Goal: Task Accomplishment & Management: Complete application form

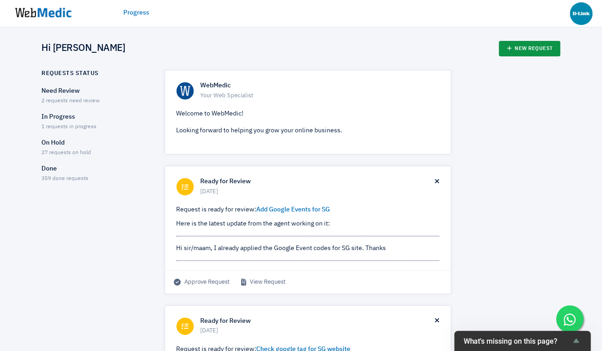
click at [535, 52] on link "New Request" at bounding box center [529, 48] width 61 height 15
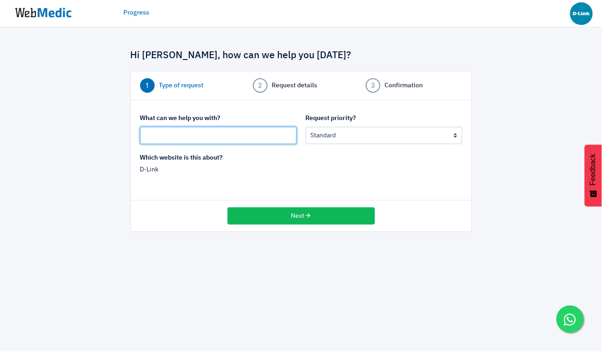
click at [234, 132] on input "text" at bounding box center [218, 135] width 156 height 17
type input "Geotarget issues"
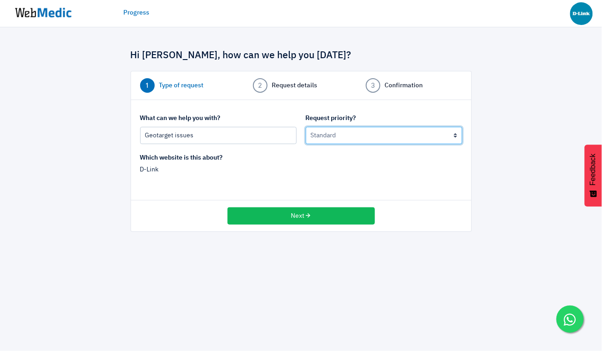
click at [346, 136] on select "Urgent: this is a mission critical issue High: this needs to be prioritized bef…" at bounding box center [384, 135] width 156 height 17
select select "1"
click at [306, 127] on select "Urgent: this is a mission critical issue High: this needs to be prioritized bef…" at bounding box center [384, 135] width 156 height 17
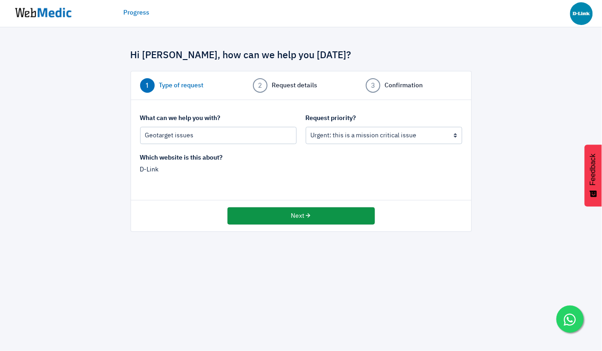
click at [283, 211] on button "Next" at bounding box center [300, 215] width 147 height 17
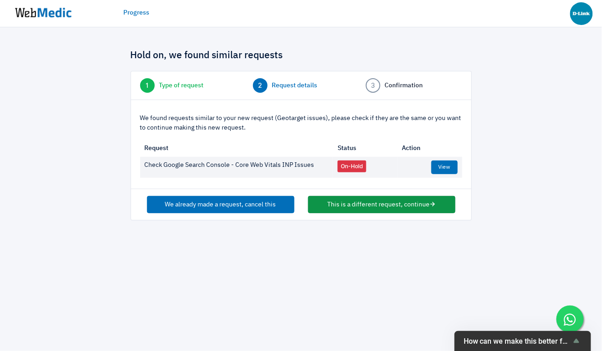
click at [338, 203] on button "This is a different request, continue" at bounding box center [381, 204] width 147 height 17
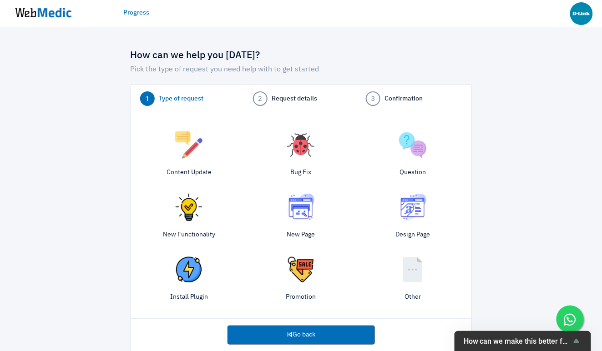
click at [191, 140] on img at bounding box center [188, 144] width 27 height 27
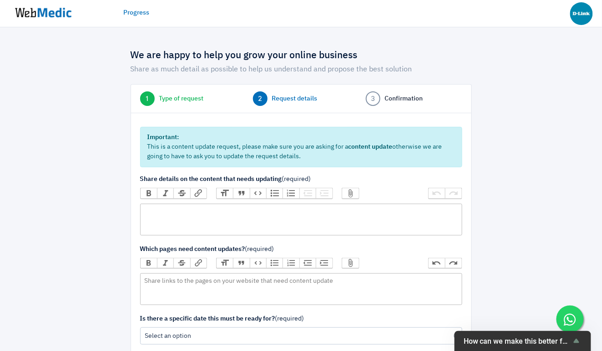
click at [242, 218] on trix-editor at bounding box center [301, 220] width 322 height 32
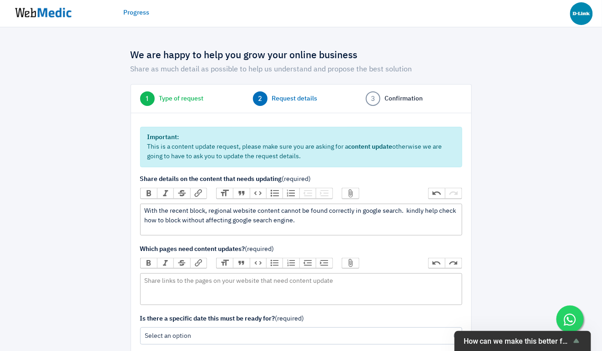
type trix-editor "<div>With the recent block, regional website content cannot be found correctly …"
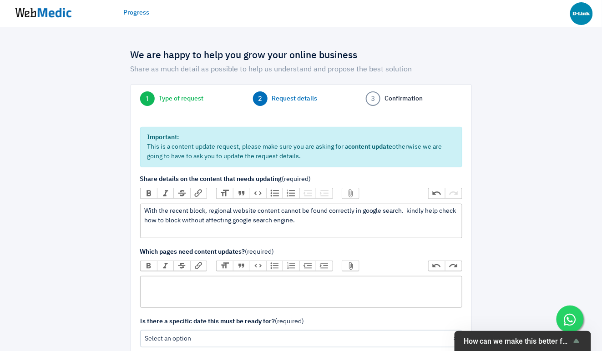
click at [224, 290] on trix-editor at bounding box center [301, 292] width 322 height 32
type trix-editor "<div>all sea websites</div>"
click at [313, 224] on div "With the recent block, regional website content cannot be found correctly in go…" at bounding box center [300, 220] width 313 height 29
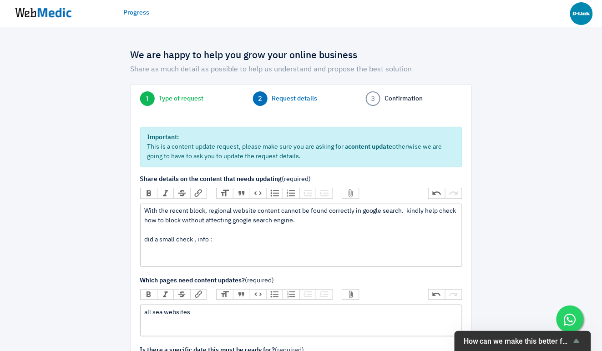
type trix-editor "<div>With the recent block, regional website content cannot be found correctly …"
click at [352, 190] on button "Attach Files" at bounding box center [350, 193] width 16 height 10
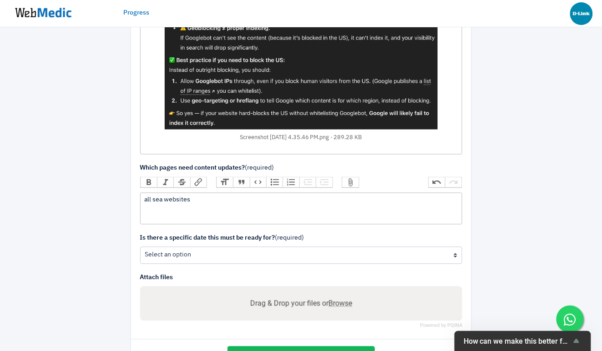
scroll to position [341, 0]
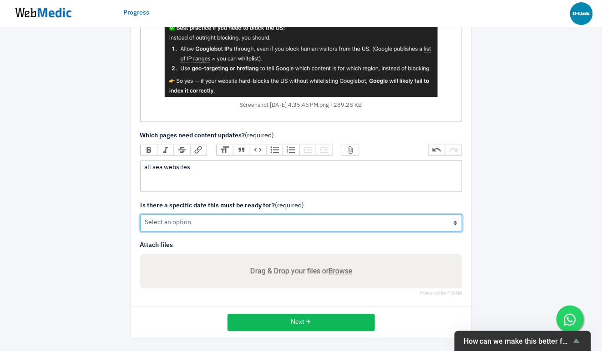
click at [212, 226] on select "Yes No" at bounding box center [301, 223] width 322 height 17
select select "1"
click at [140, 215] on select "Yes No" at bounding box center [301, 223] width 322 height 17
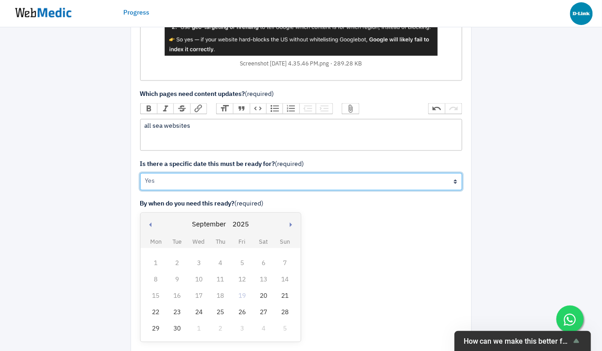
scroll to position [406, 0]
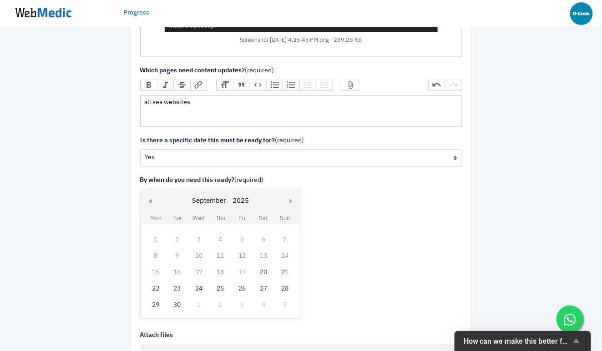
click at [180, 287] on div "23" at bounding box center [177, 289] width 12 height 12
click at [376, 193] on div "By when do you need this ready? (required) Previous month Next month September …" at bounding box center [301, 249] width 322 height 146
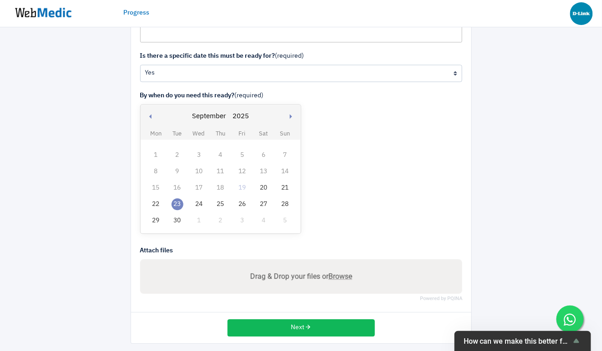
scroll to position [492, 0]
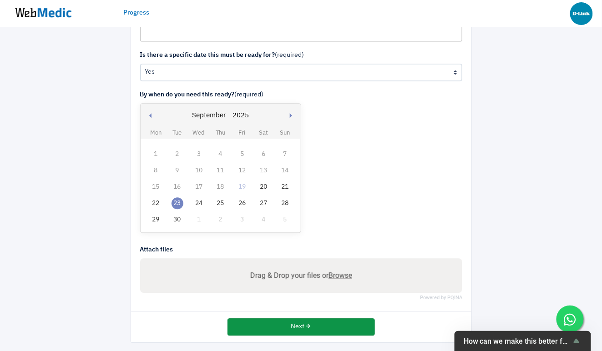
click at [310, 329] on button "Next" at bounding box center [300, 326] width 147 height 17
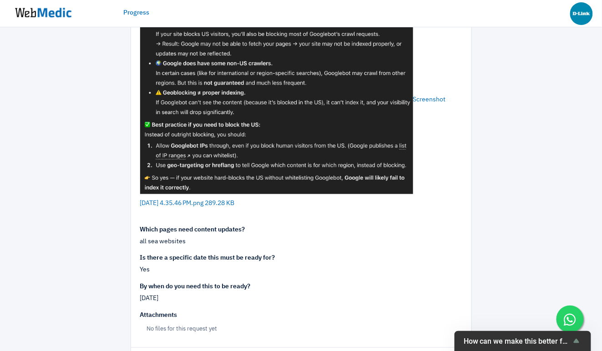
scroll to position [267, 0]
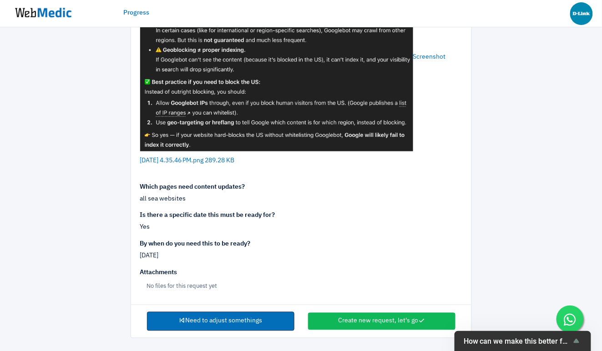
click at [201, 320] on link "Need to adjust somethings" at bounding box center [220, 321] width 147 height 19
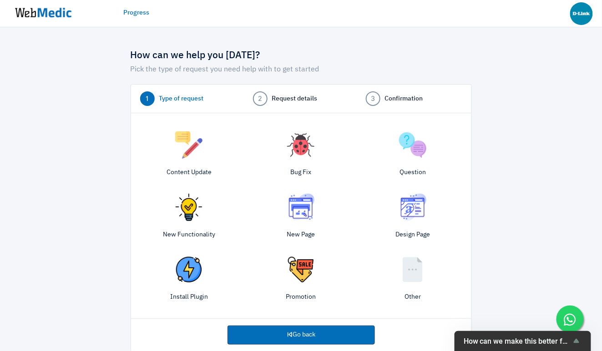
scroll to position [14, 0]
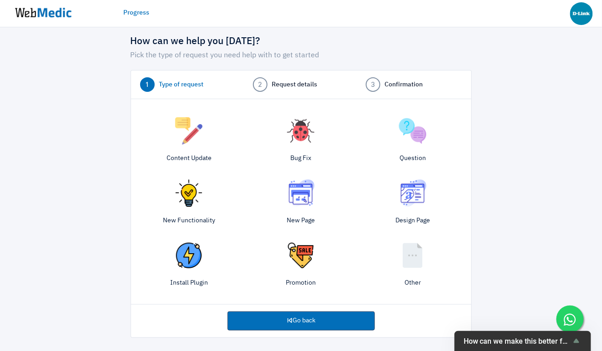
click at [190, 122] on img at bounding box center [188, 130] width 27 height 27
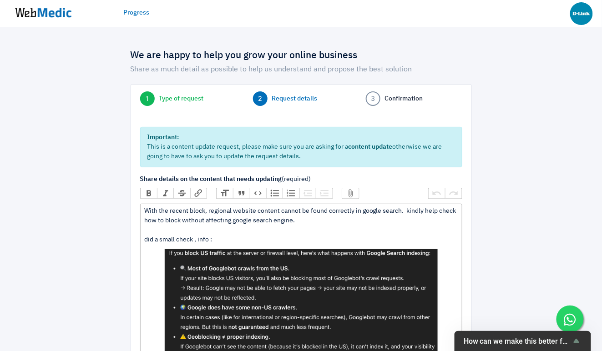
click at [311, 218] on div "With the recent block, regional website content cannot be found correctly in go…" at bounding box center [300, 337] width 313 height 263
type trix-editor "<div>With the recent block, regional website content cannot be found correctly …"
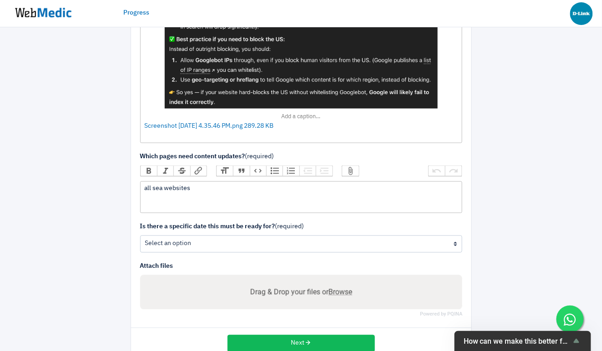
scroll to position [351, 0]
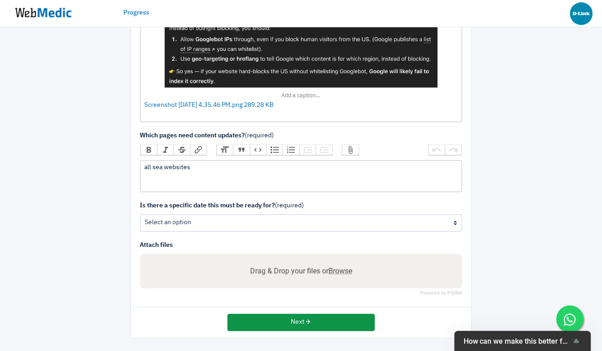
click at [297, 319] on button "Next" at bounding box center [300, 322] width 147 height 17
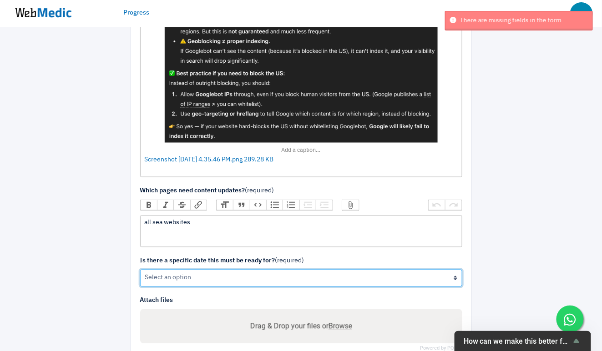
click at [296, 273] on select "Yes No" at bounding box center [301, 278] width 322 height 17
select select "1"
click at [140, 270] on select "Yes No" at bounding box center [301, 278] width 322 height 17
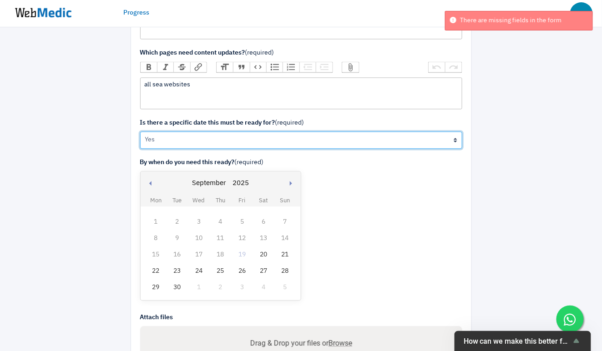
scroll to position [491, 0]
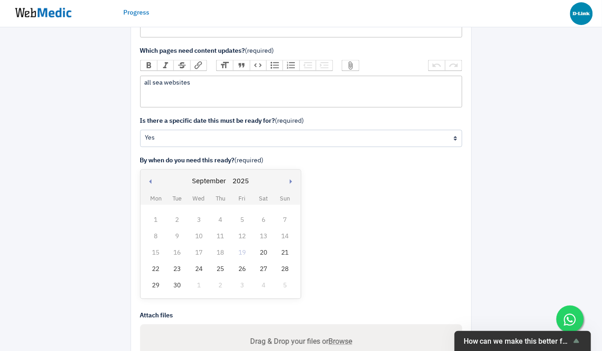
click at [178, 269] on div "23" at bounding box center [177, 269] width 12 height 12
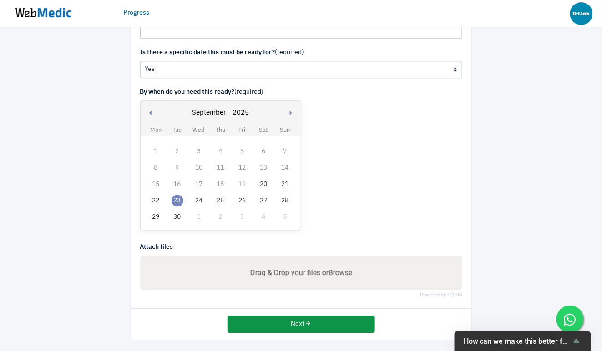
click at [286, 320] on button "Next" at bounding box center [300, 324] width 147 height 17
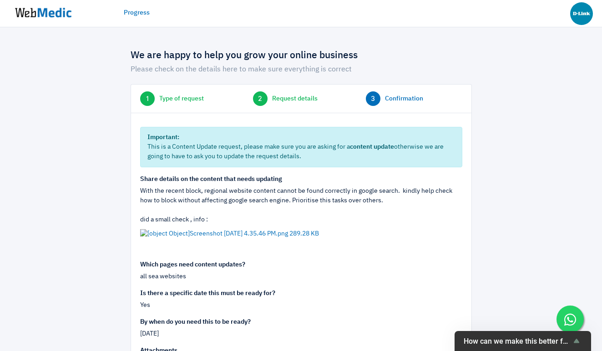
scroll to position [78, 0]
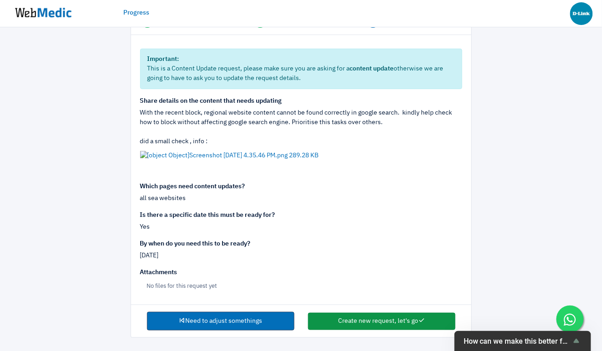
click at [355, 320] on button "Create new request, let's go" at bounding box center [381, 321] width 147 height 17
